Goal: Answer question/provide support

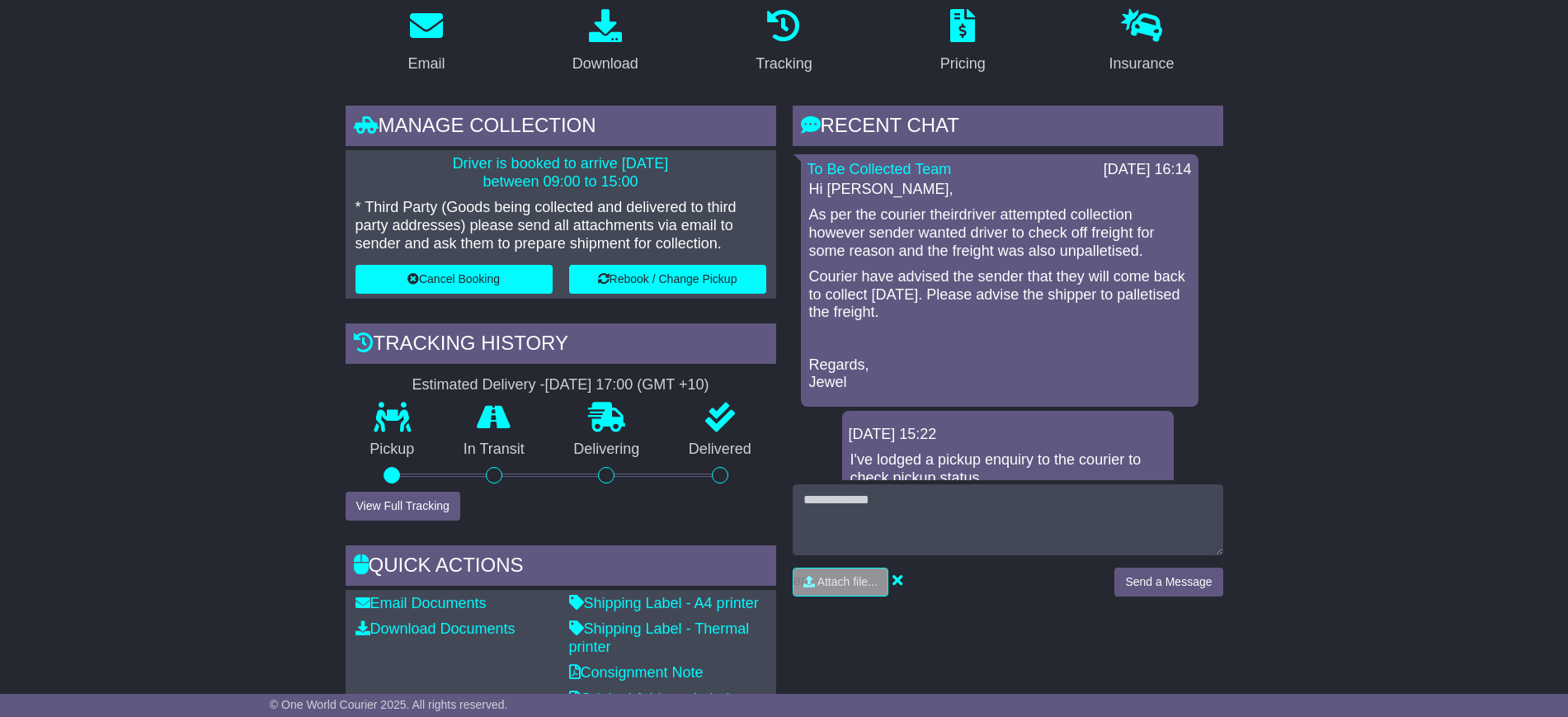
scroll to position [206, 0]
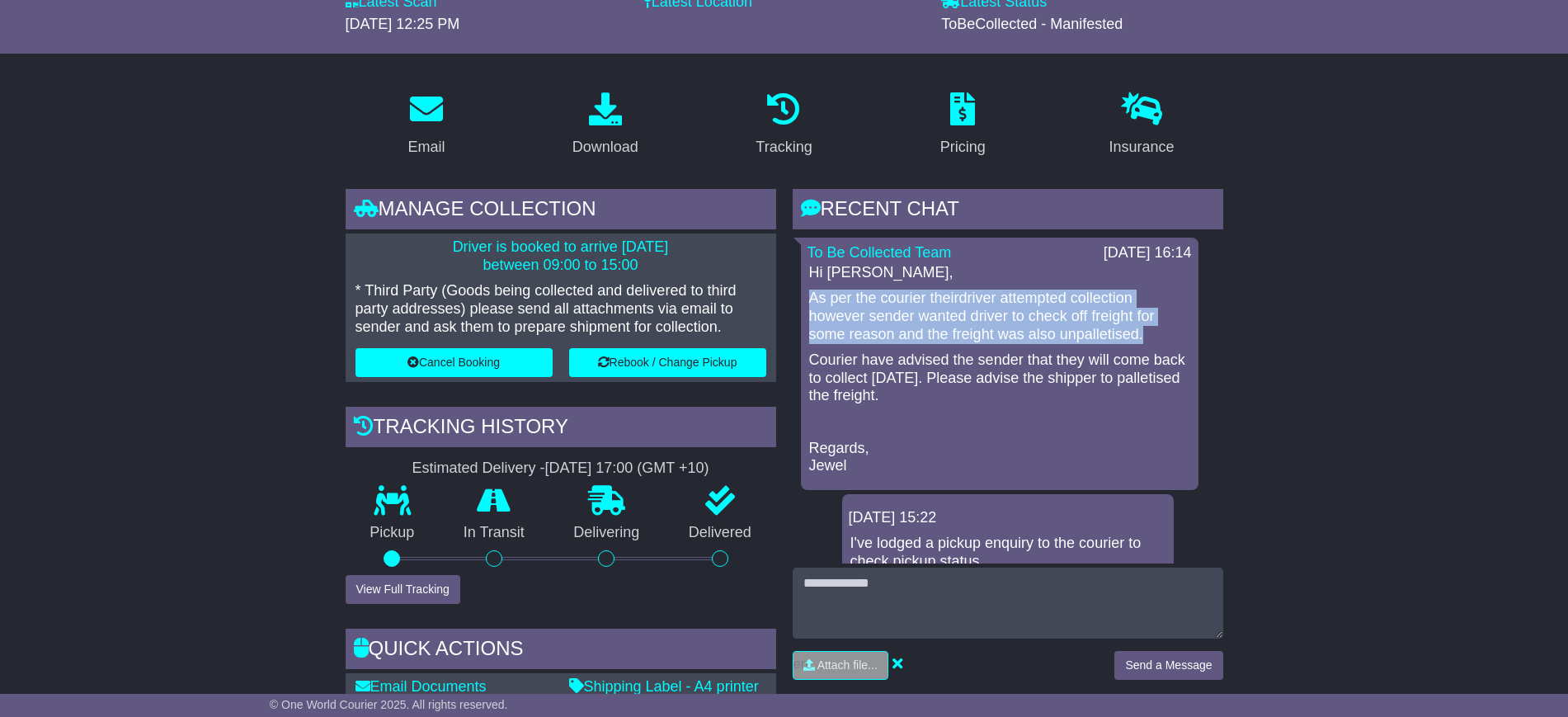
drag, startPoint x: 810, startPoint y: 293, endPoint x: 1142, endPoint y: 331, distance: 334.2
click at [1142, 331] on p "As per the courier theirdriver attempted collection however sender wanted drive…" at bounding box center [999, 316] width 381 height 54
copy p "As per the courier theirdriver attempted collection however sender wanted drive…"
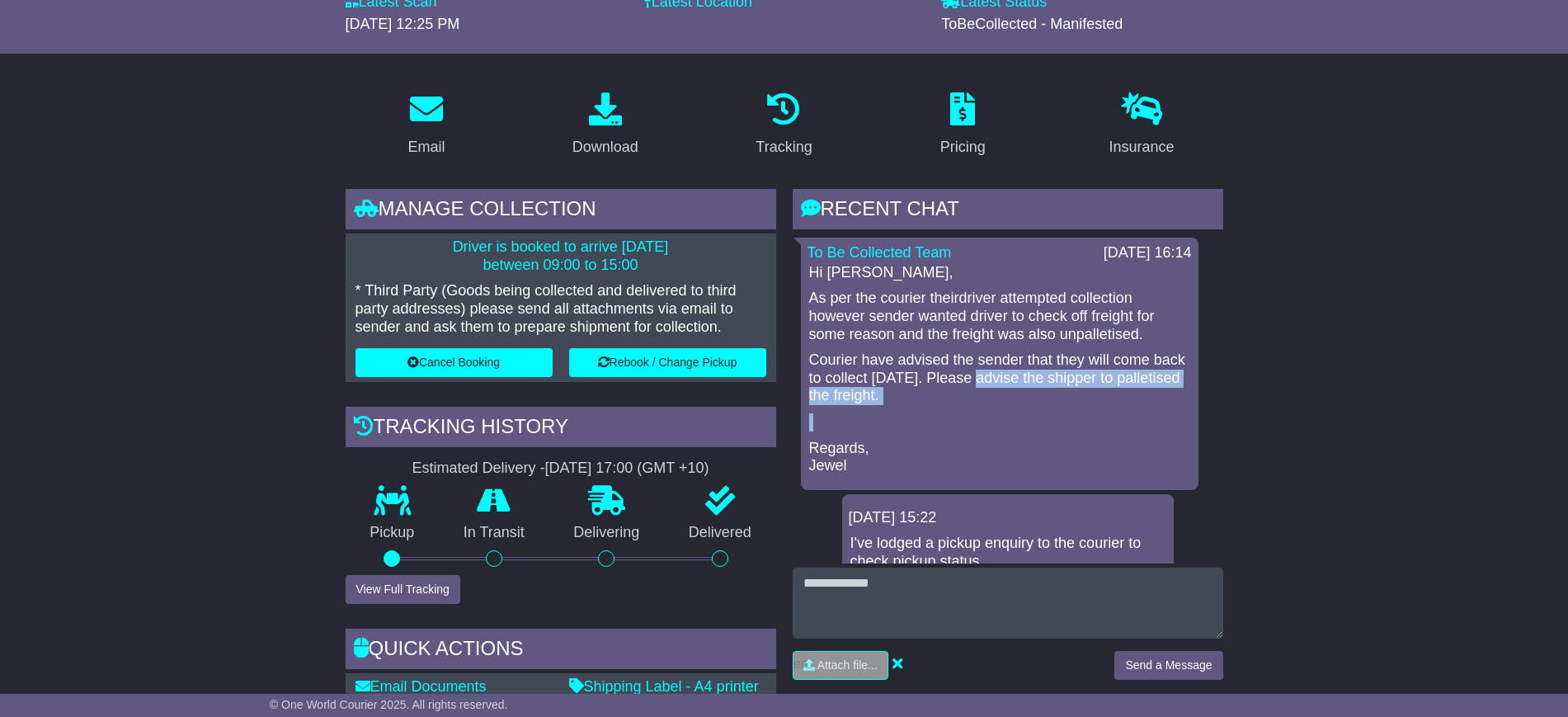
drag, startPoint x: 1012, startPoint y: 377, endPoint x: 1038, endPoint y: 407, distance: 39.7
click at [1038, 407] on div "Hi [PERSON_NAME], As per the courier theirdriver attempted collection however s…" at bounding box center [999, 369] width 384 height 211
click at [1037, 405] on div "Hi [PERSON_NAME], As per the courier theirdriver attempted collection however s…" at bounding box center [999, 369] width 384 height 211
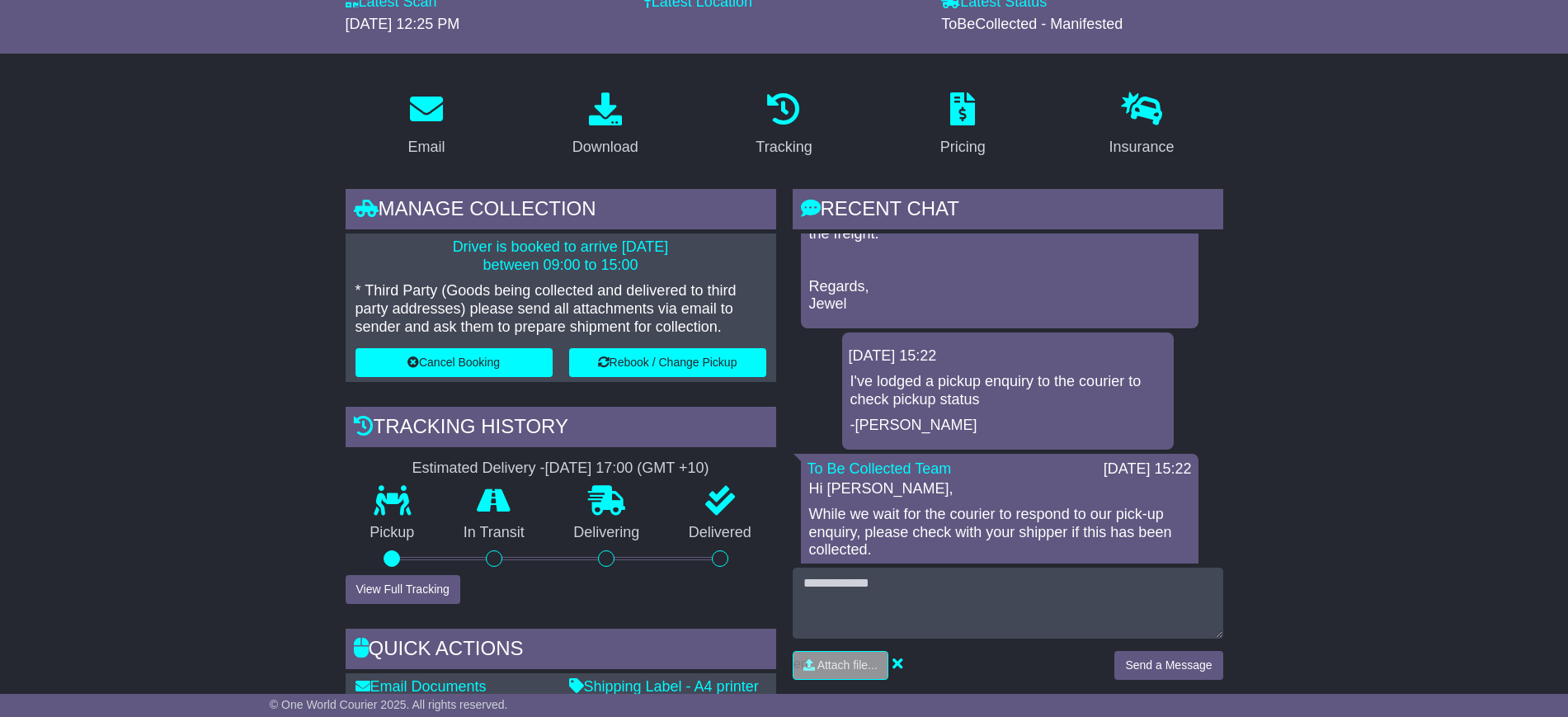
scroll to position [104, 0]
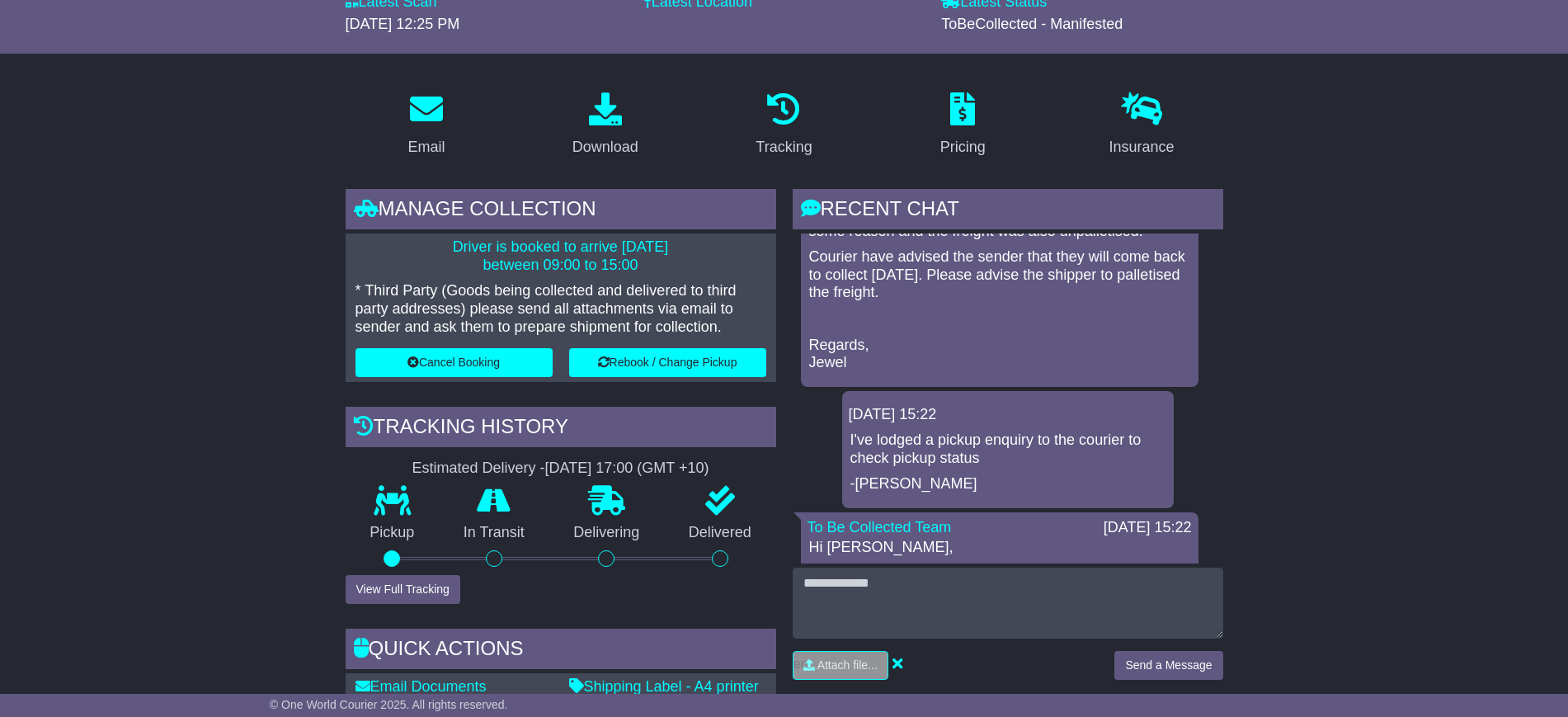
drag, startPoint x: 1015, startPoint y: 268, endPoint x: 1017, endPoint y: 295, distance: 27.1
click at [1017, 295] on p "Courier have advised the sender that they will come back to collect [DATE]. Ple…" at bounding box center [999, 274] width 381 height 54
copy p "Please advise the shipper to palletised the freight."
